Goal: Transaction & Acquisition: Book appointment/travel/reservation

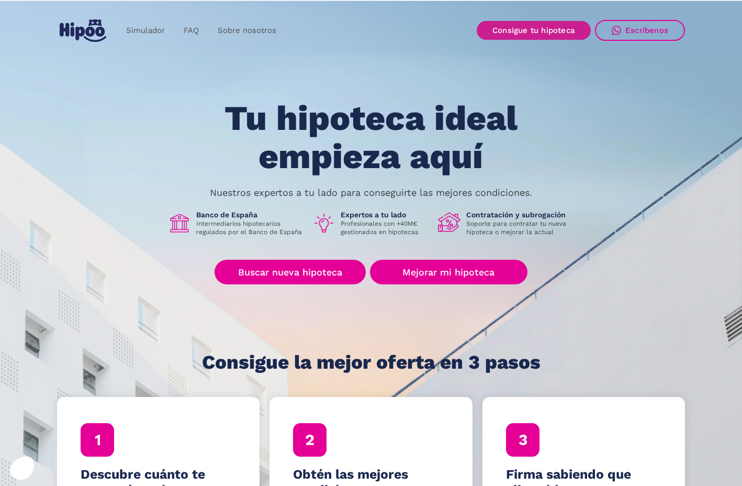
click at [546, 28] on link "Consigue tu hipoteca" at bounding box center [534, 30] width 114 height 19
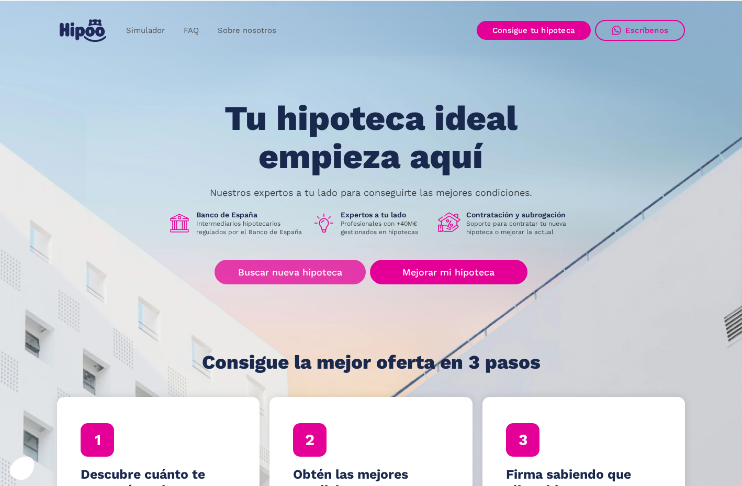
click at [308, 272] on link "Buscar nueva hipoteca" at bounding box center [290, 272] width 151 height 25
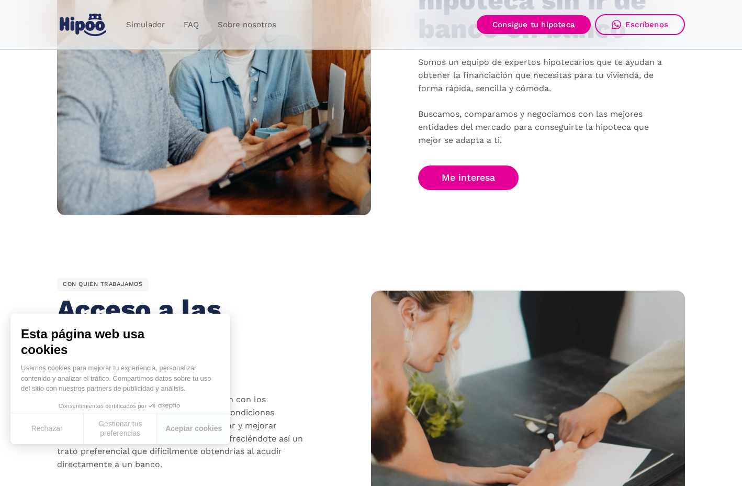
scroll to position [785, 0]
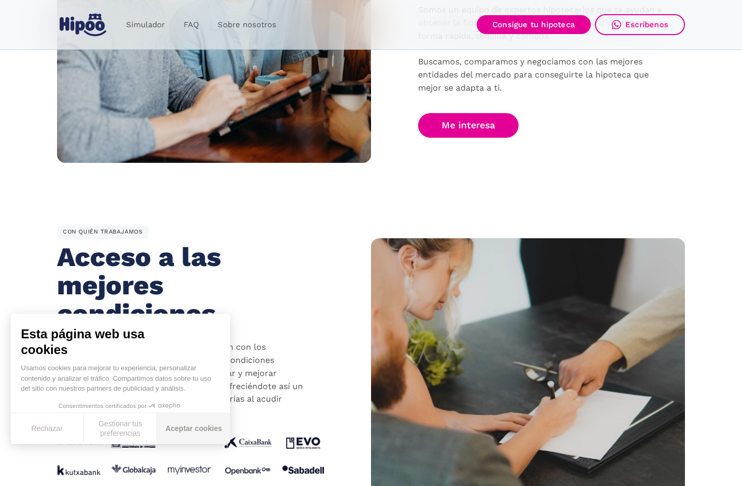
click at [204, 425] on button "Aceptar cookies" at bounding box center [193, 428] width 73 height 31
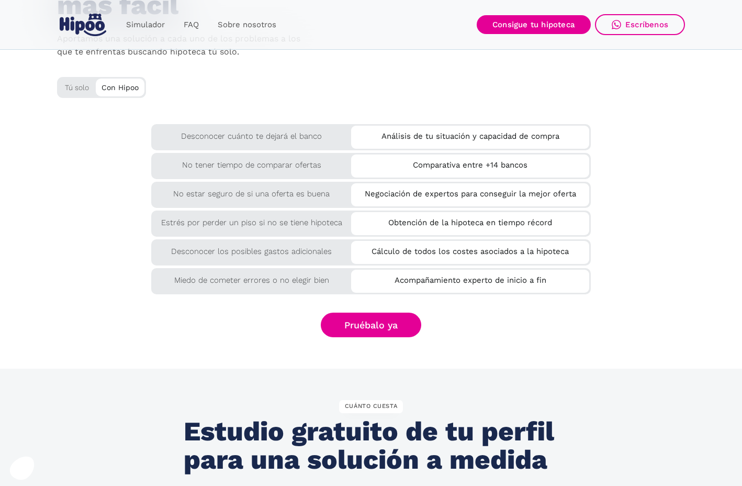
scroll to position [1728, 0]
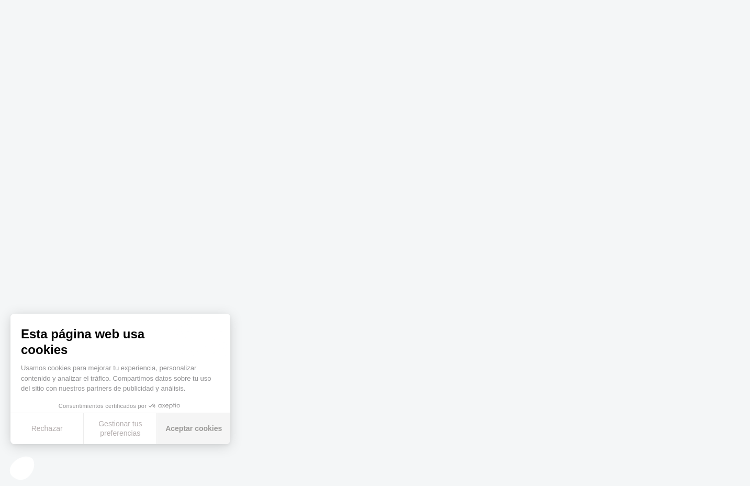
click at [176, 423] on button "Aceptar cookies" at bounding box center [193, 428] width 73 height 31
